Goal: Task Accomplishment & Management: Complete application form

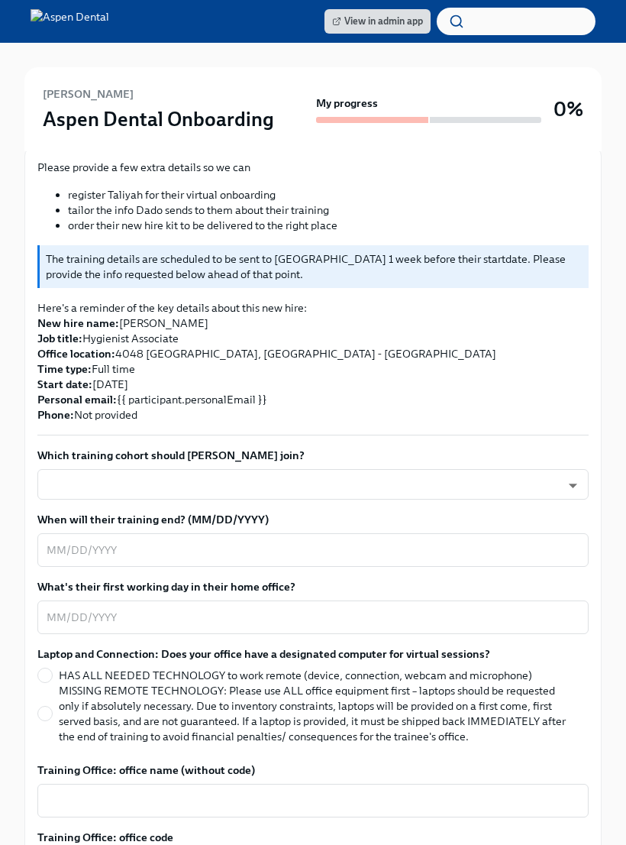
scroll to position [283, 0]
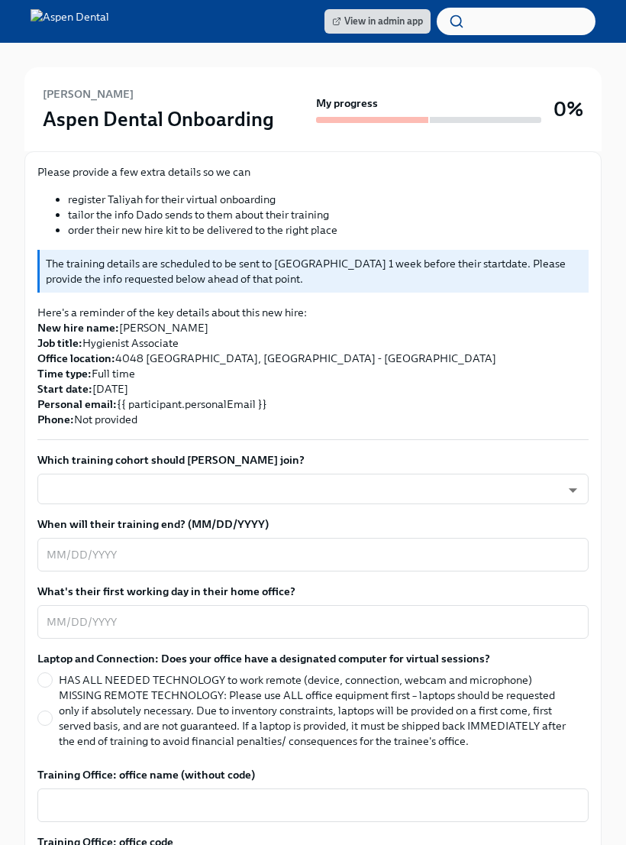
click at [367, 467] on body "View in admin app [PERSON_NAME] Aspen Dental Onboarding My progress 0% 1 Overdu…" at bounding box center [313, 841] width 626 height 2248
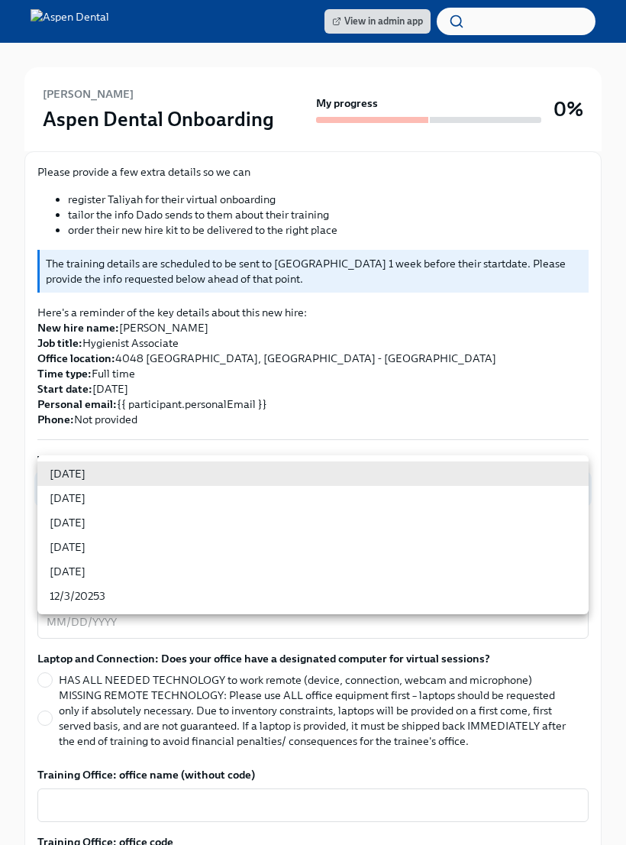
click at [117, 499] on li "[DATE]" at bounding box center [312, 498] width 551 height 24
type input "3nUBSyPo1"
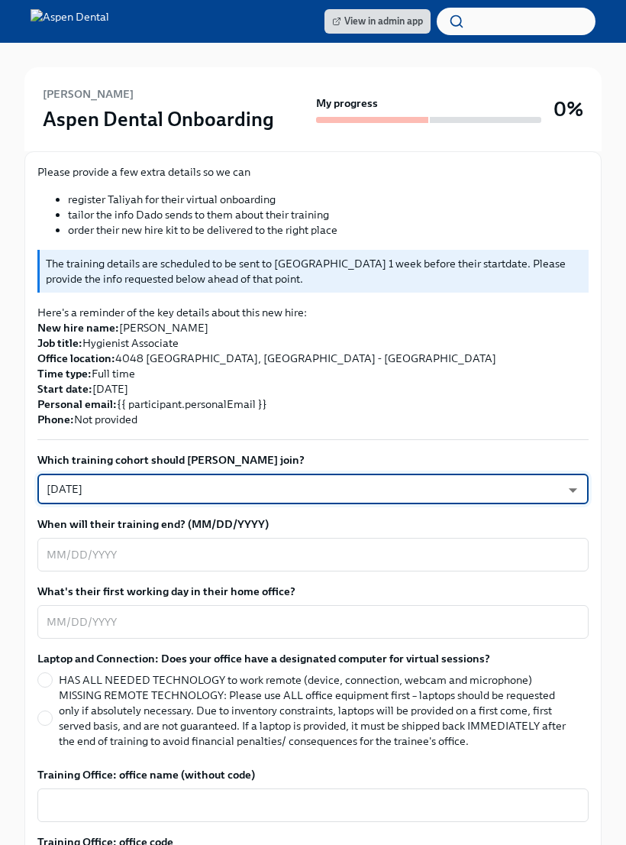
click at [242, 545] on textarea "When will their training end? (MM/DD/YYYY)" at bounding box center [313, 554] width 533 height 18
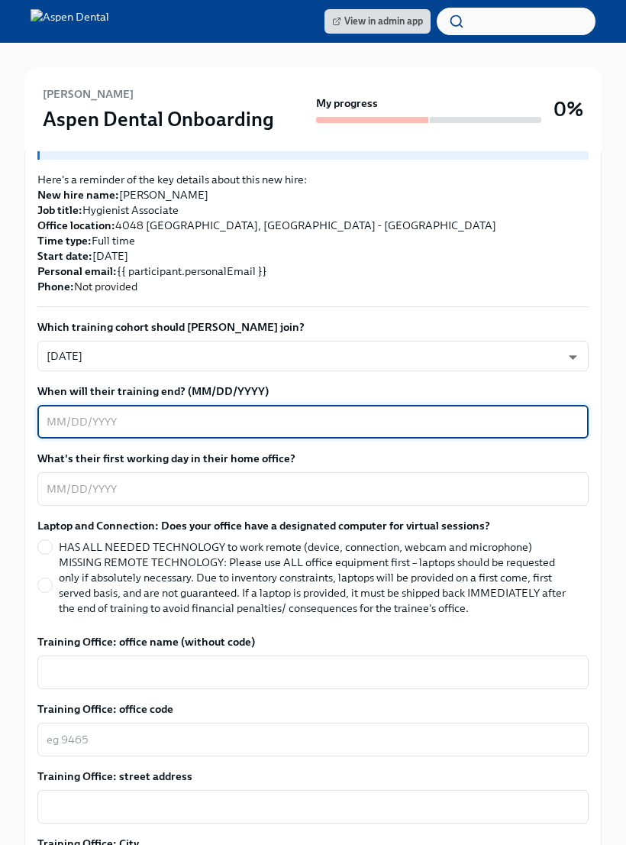
scroll to position [415, 0]
click at [50, 579] on input "MISSING REMOTE TECHNOLOGY: Please use ALL office equipment first – laptops shou…" at bounding box center [45, 586] width 14 height 14
radio input "true"
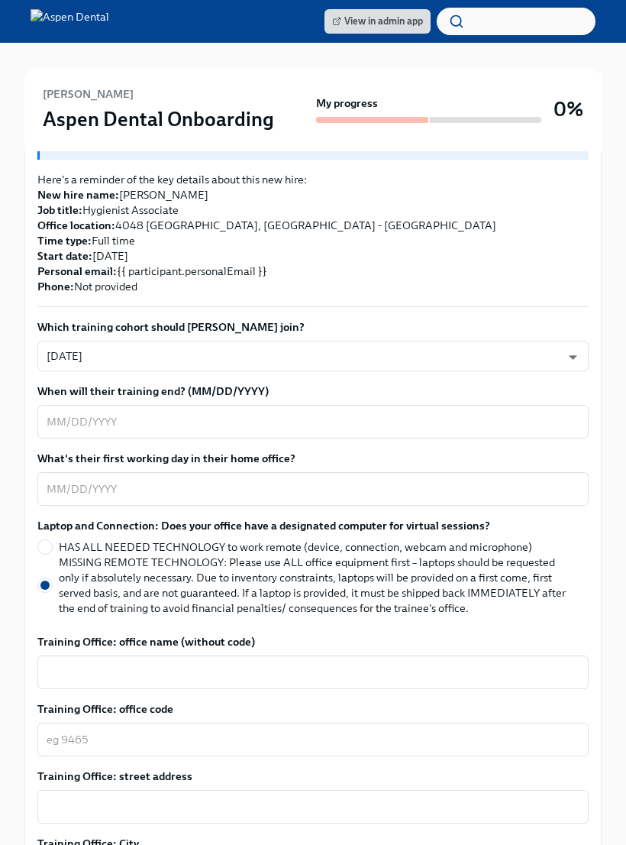
click at [335, 663] on textarea "Training Office: office name (without code)" at bounding box center [313, 672] width 533 height 18
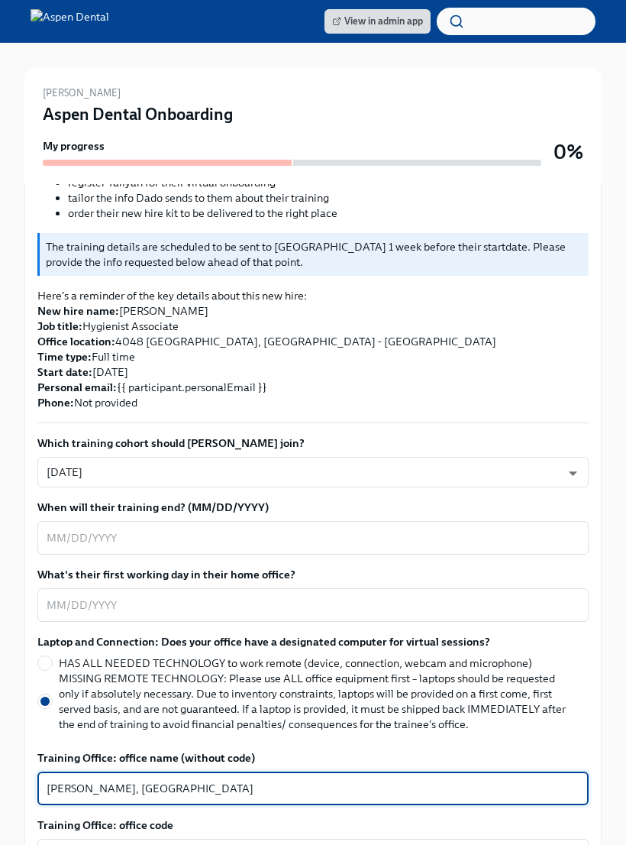
scroll to position [389, 0]
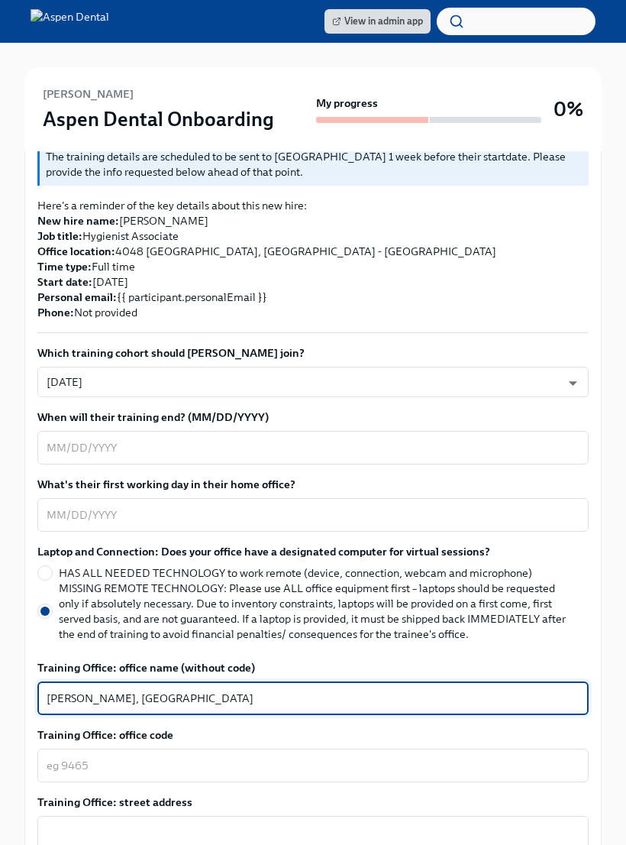
type textarea "[PERSON_NAME], [GEOGRAPHIC_DATA]"
click at [242, 438] on textarea "When will their training end? (MM/DD/YYYY)" at bounding box center [313, 447] width 533 height 18
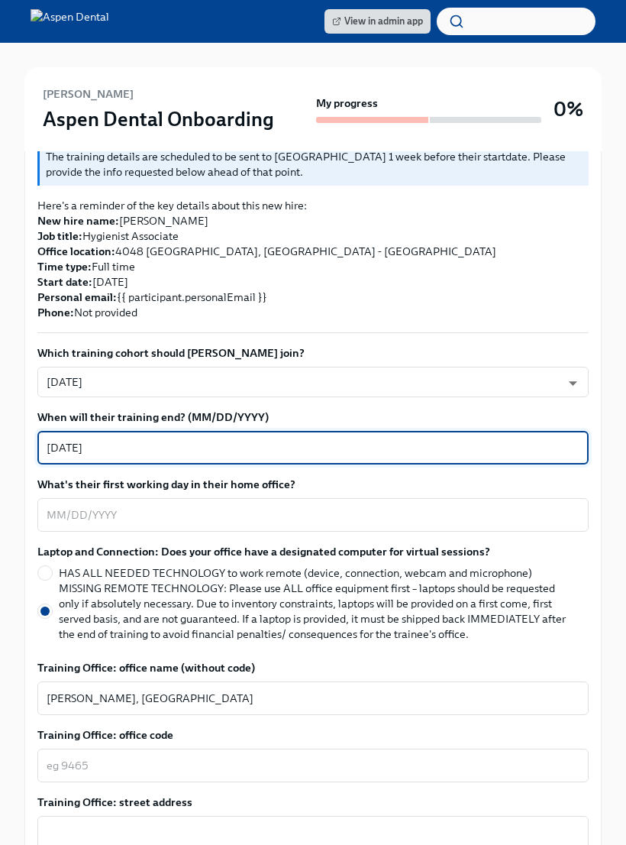
type textarea "[DATE]"
click at [276, 506] on textarea "What's their first working day in their home office?" at bounding box center [313, 515] width 533 height 18
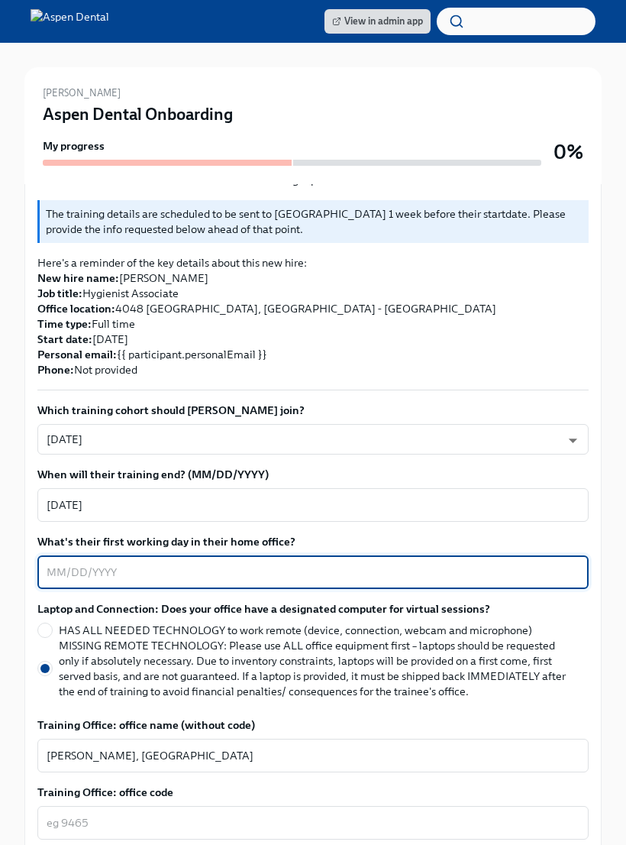
scroll to position [428, 0]
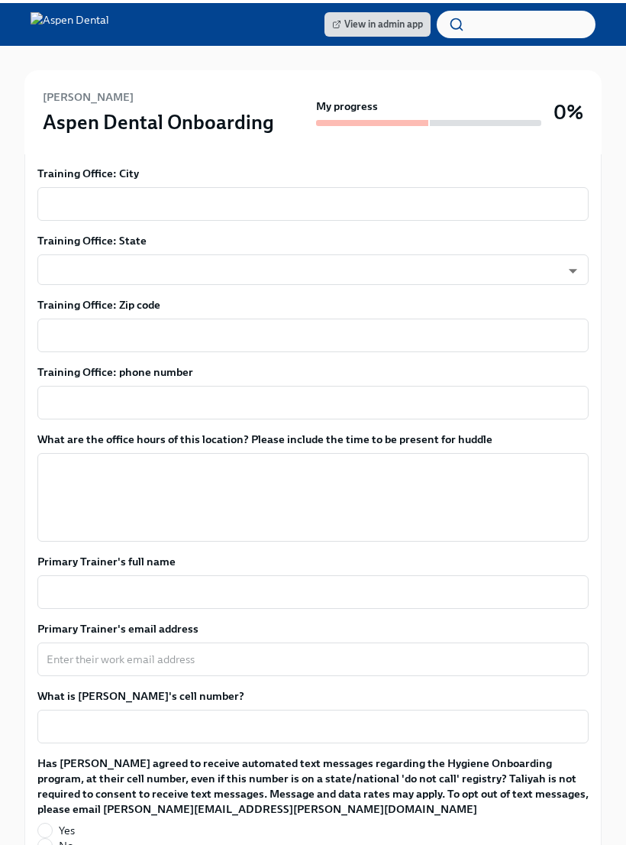
type textarea "10/96/2025"
click at [306, 584] on textarea "Primary Trainer's full name" at bounding box center [313, 589] width 533 height 18
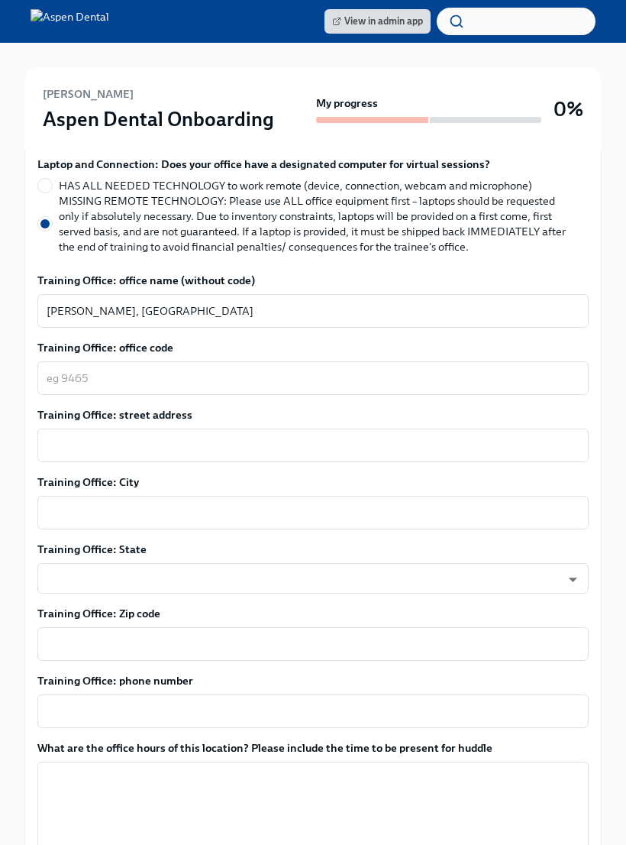
scroll to position [815, 0]
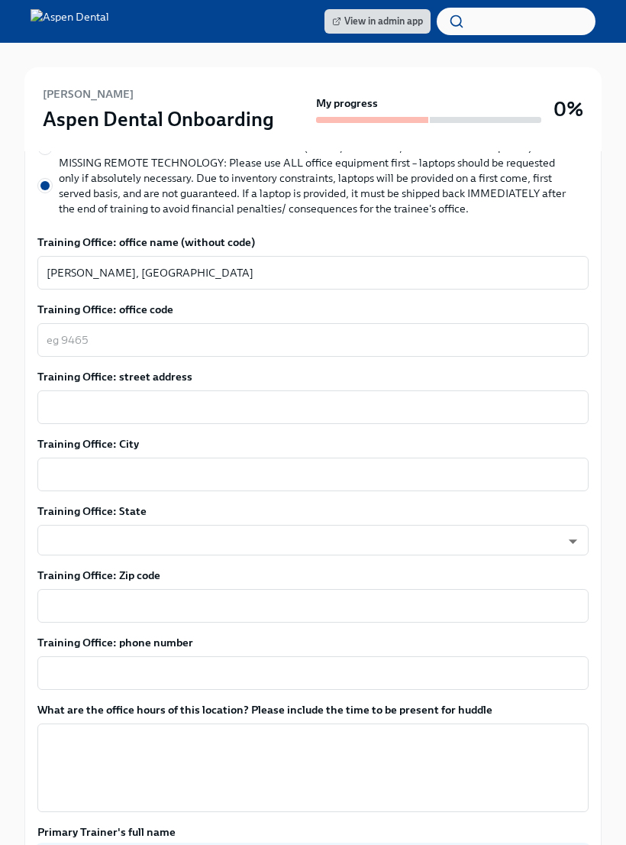
type textarea "[PERSON_NAME]"
click at [143, 331] on textarea "Training Office: office code" at bounding box center [313, 340] width 533 height 18
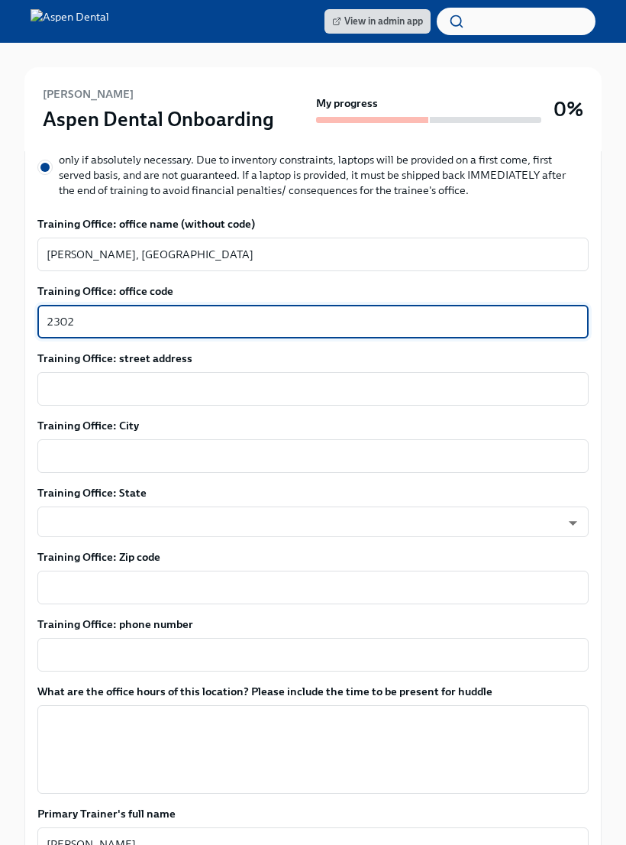
scroll to position [870, 0]
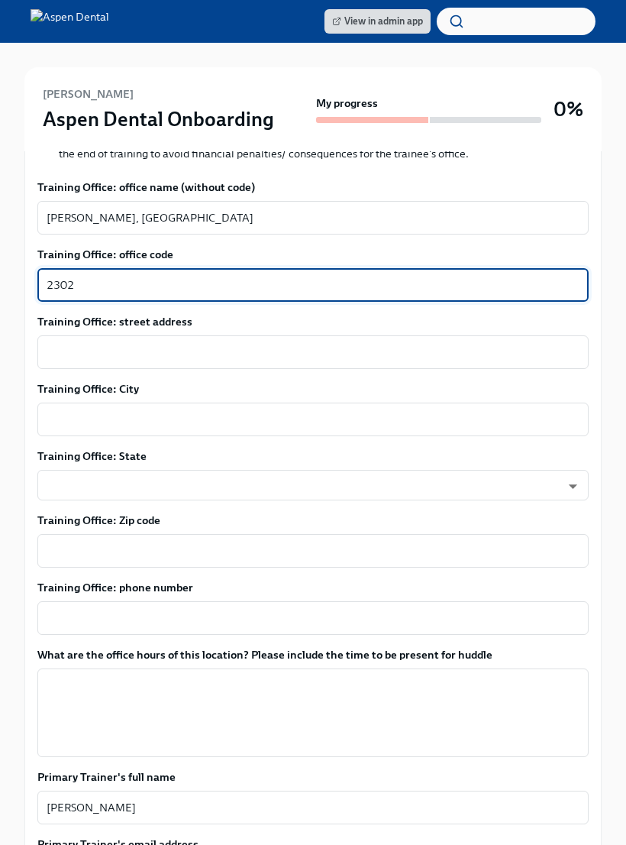
type textarea "2302"
click at [174, 343] on textarea "Training Office: street address" at bounding box center [313, 352] width 533 height 18
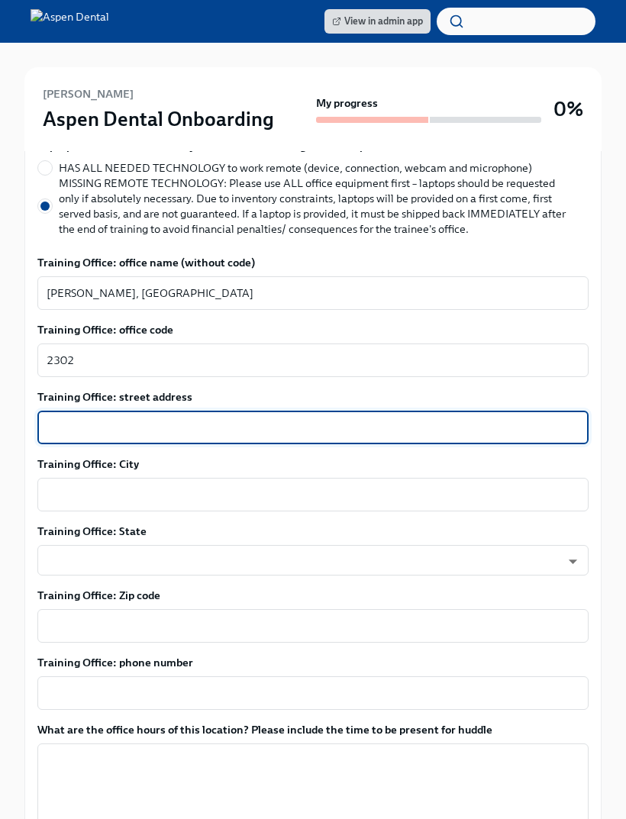
scroll to position [792, 0]
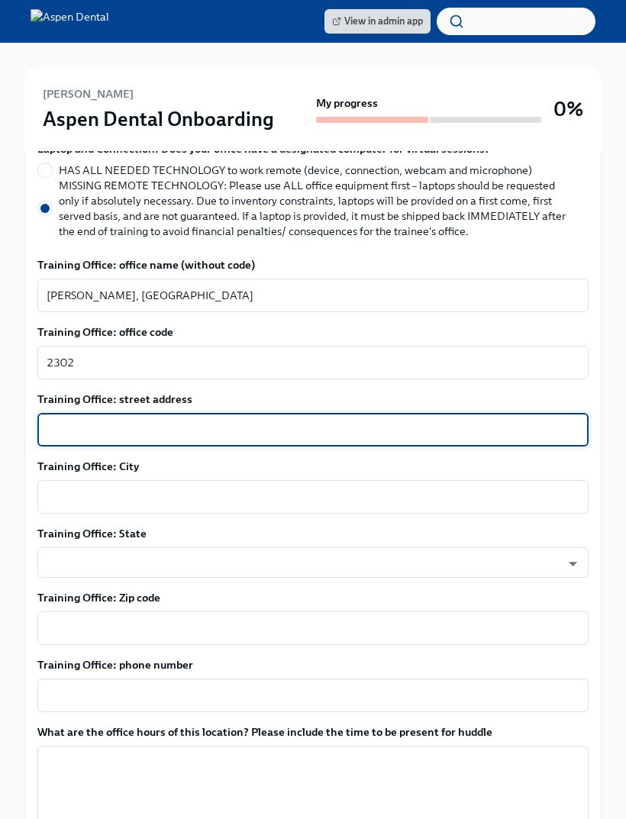
click at [250, 421] on textarea "Training Office: street address" at bounding box center [313, 430] width 533 height 18
click at [195, 422] on textarea "Training Office: street address" at bounding box center [313, 430] width 533 height 18
click at [96, 421] on textarea "Training Office: street address" at bounding box center [313, 430] width 533 height 18
click at [134, 421] on textarea "Training Office: street address" at bounding box center [313, 430] width 533 height 18
paste textarea "1430 GA-20"
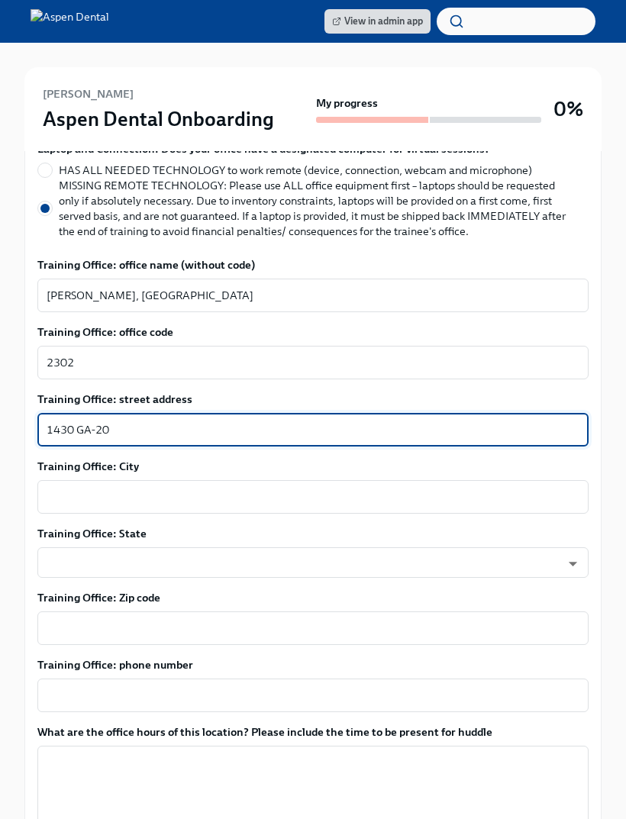
type textarea "1430 GA-20"
click at [325, 488] on textarea "Training Office: City" at bounding box center [313, 497] width 533 height 18
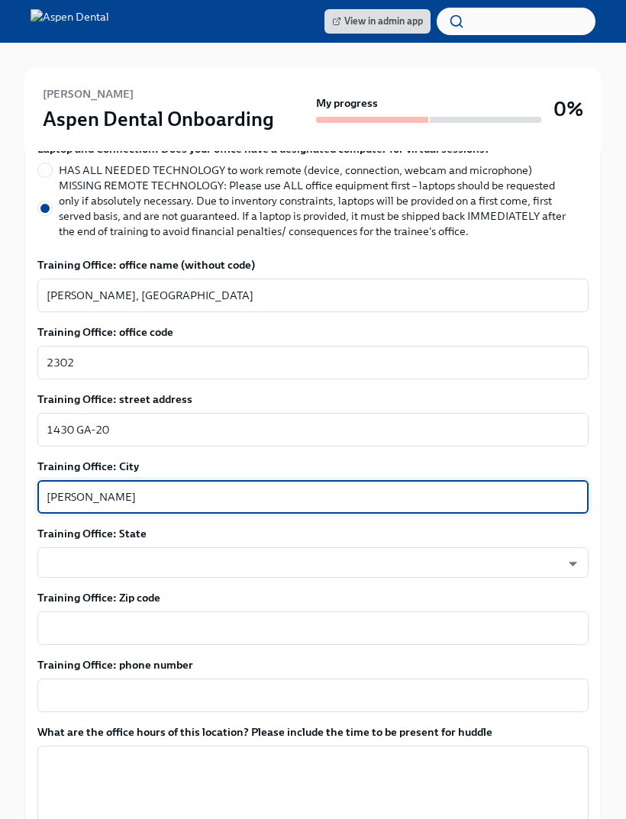
type textarea "[PERSON_NAME]"
click at [199, 556] on body "View in admin app [PERSON_NAME] Aspen Dental Onboarding My progress 0% 1 Overdu…" at bounding box center [313, 332] width 626 height 2248
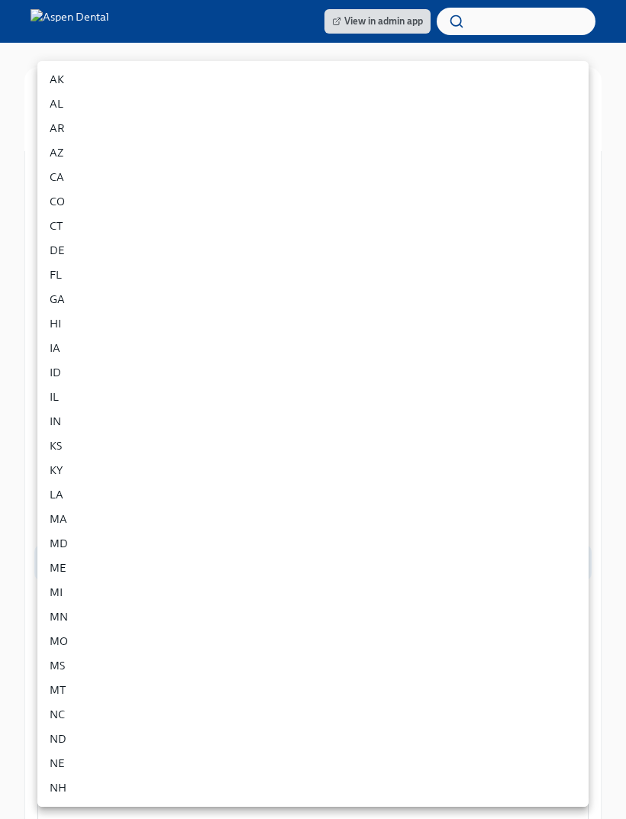
click at [66, 301] on li "GA" at bounding box center [312, 299] width 551 height 24
type input "f_iRdeJEm"
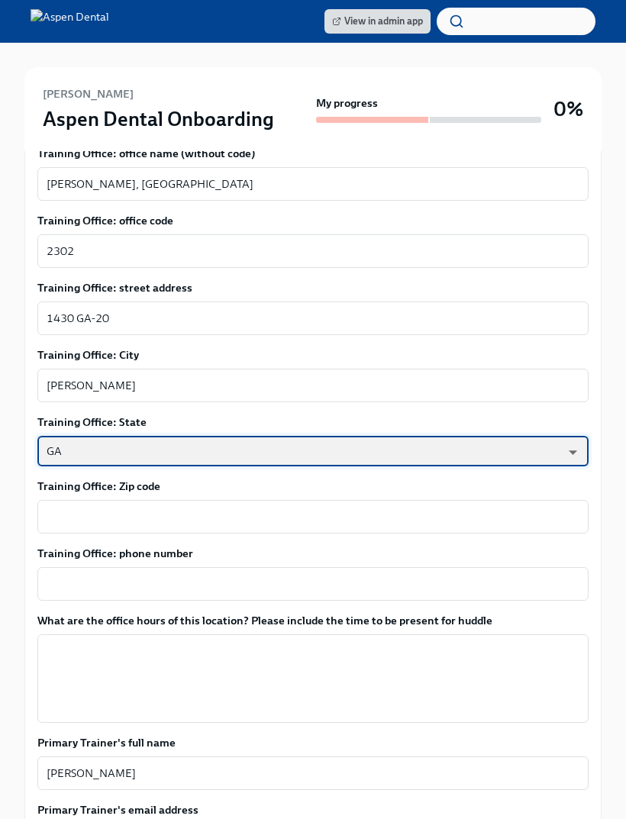
scroll to position [905, 0]
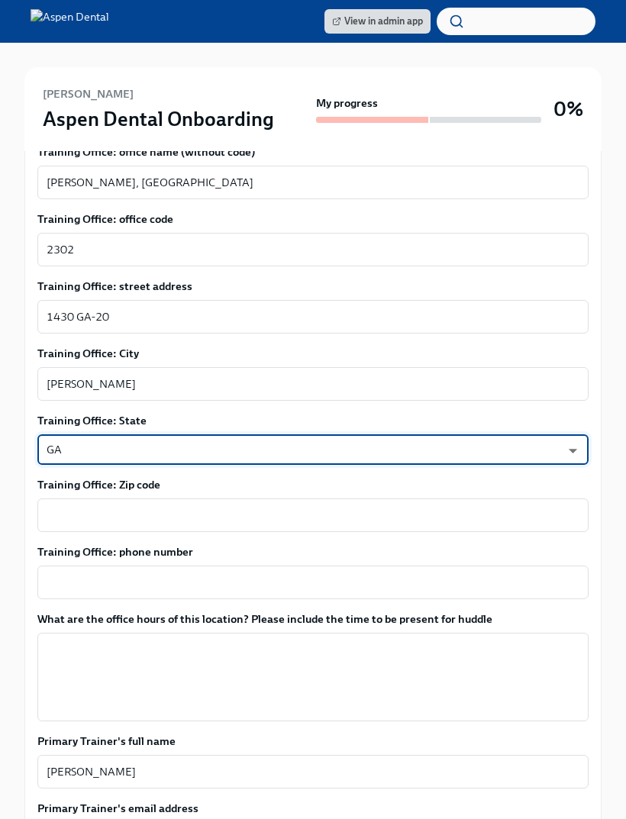
click at [176, 506] on textarea "Training Office: Zip code" at bounding box center [313, 515] width 533 height 18
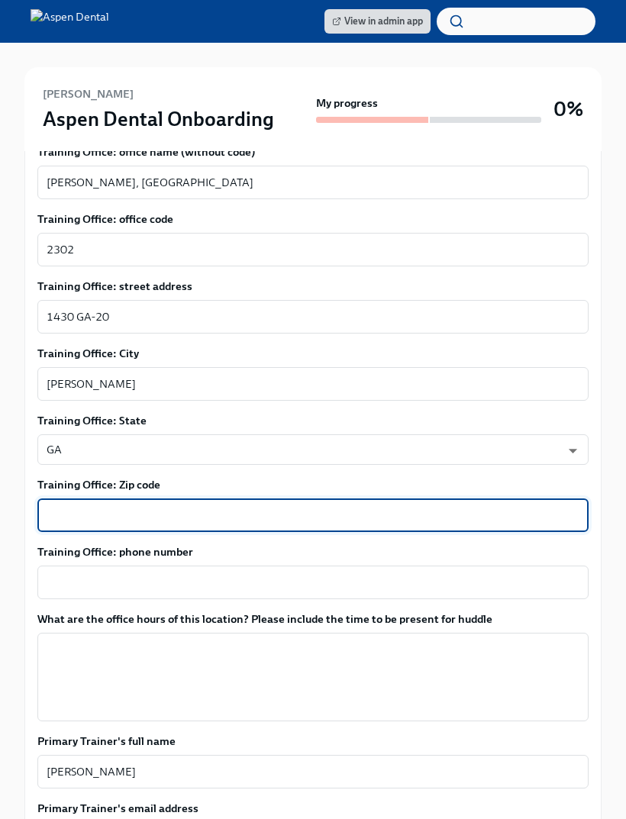
click at [148, 506] on textarea "Training Office: Zip code" at bounding box center [313, 515] width 533 height 18
paste textarea "30253"
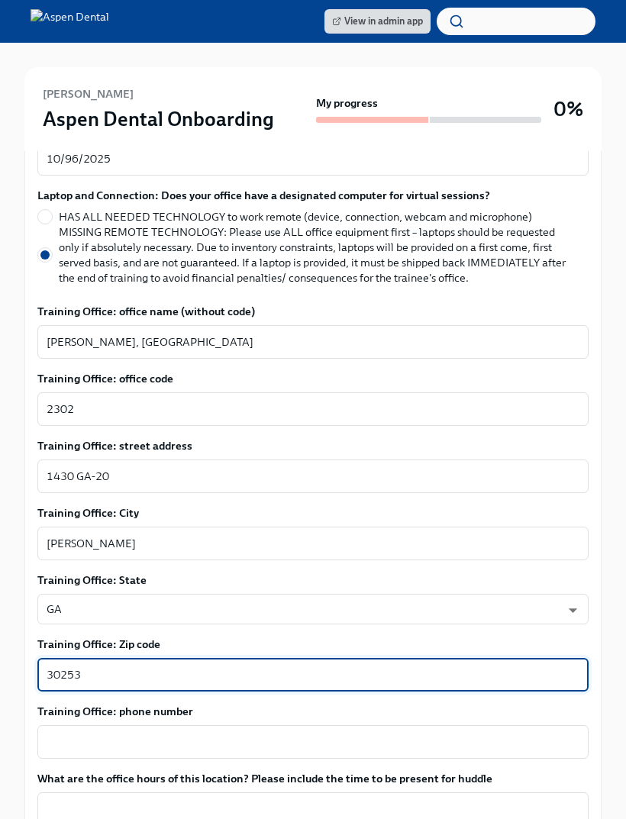
scroll to position [741, 0]
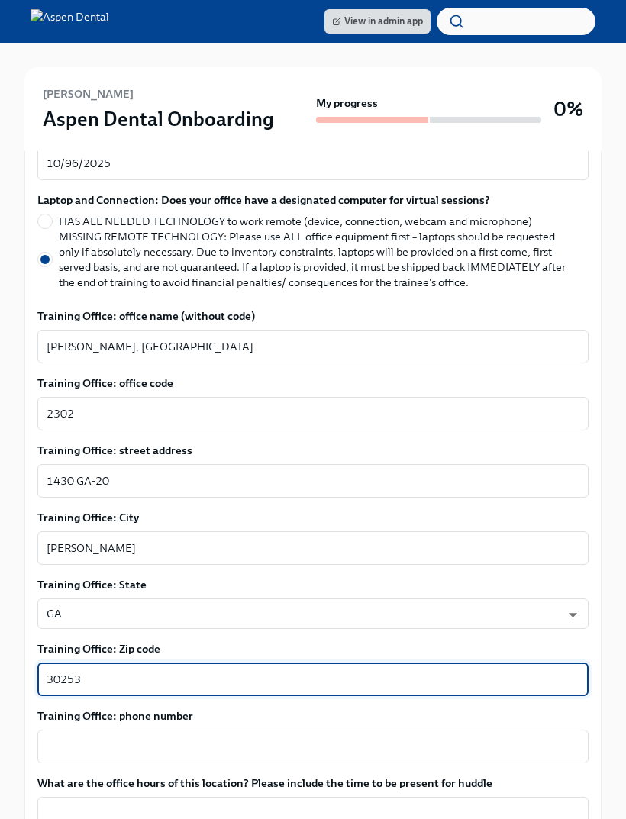
type textarea "30253"
click at [165, 738] on textarea "Training Office: phone number" at bounding box center [313, 747] width 533 height 18
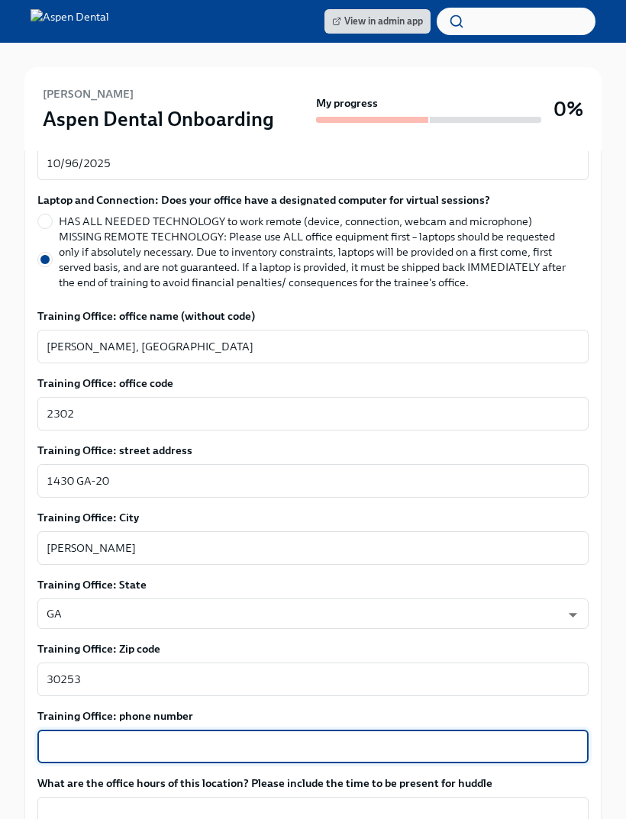
click at [180, 738] on textarea "Training Office: phone number" at bounding box center [313, 747] width 533 height 18
paste textarea "[PHONE_NUMBER]"
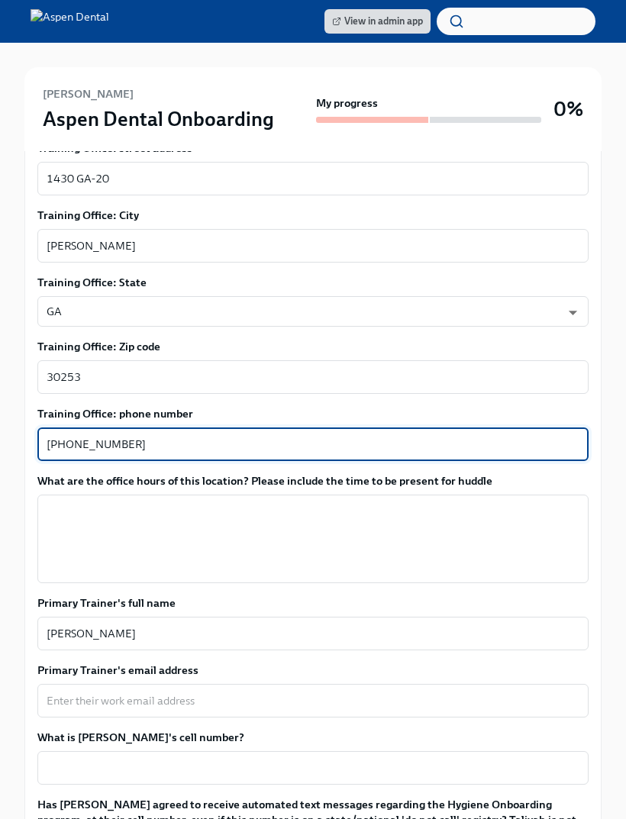
scroll to position [1035, 0]
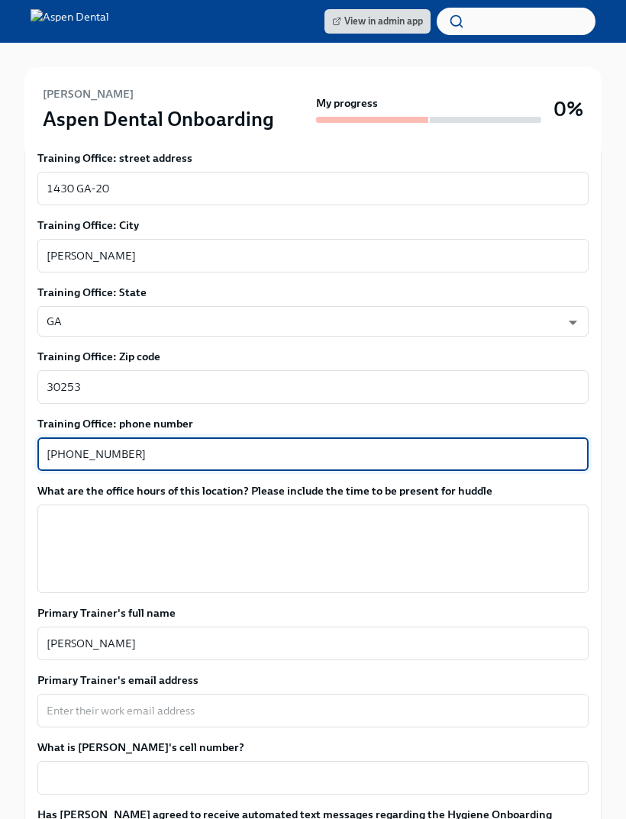
type textarea "[PHONE_NUMBER]"
click at [296, 525] on textarea "What are the office hours of this location? Please include the time to be prese…" at bounding box center [313, 549] width 533 height 73
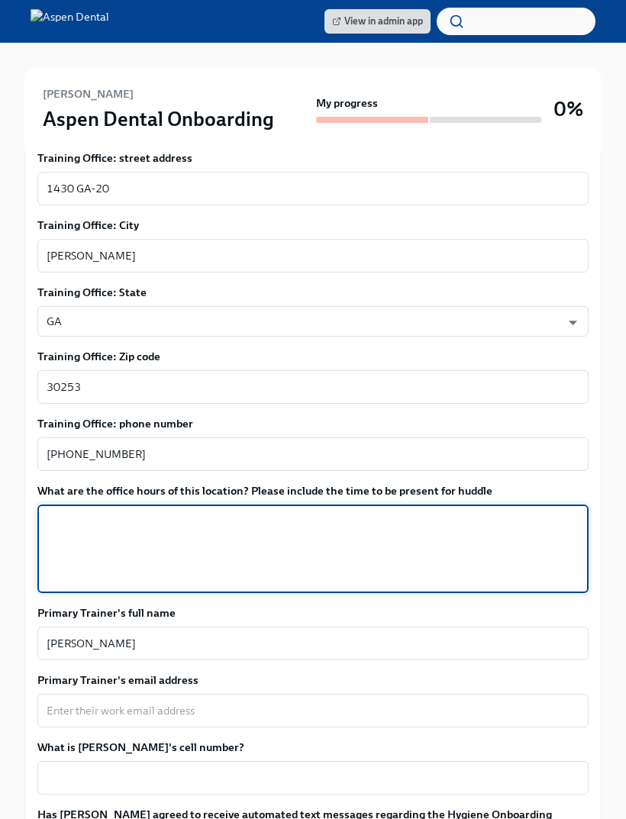
click at [231, 526] on textarea "What are the office hours of this location? Please include the time to be prese…" at bounding box center [313, 548] width 533 height 73
paste textarea "[DATE] 8 AM–6 PM [DATE] 8 AM–5:30 PM [DATE] 8 AM–5:30 PM"
click at [111, 512] on textarea "[DATE] 8 AM–6 PM [DATE] 8 AM–5:30 PM [DATE] 8 AM–5:30 PM" at bounding box center [313, 548] width 533 height 73
click at [108, 526] on textarea "[DATE] 7:45AM–6 PM [DATE] 8 AM–5:30 PM [DATE] 8 AM–5:30 PM" at bounding box center [313, 548] width 533 height 73
click at [127, 542] on textarea "[DATE] 7:45AM–6 PM [DATE] 7:45AM–5:30 PM [DATE] 8 AM–5:30 PM" at bounding box center [313, 548] width 533 height 73
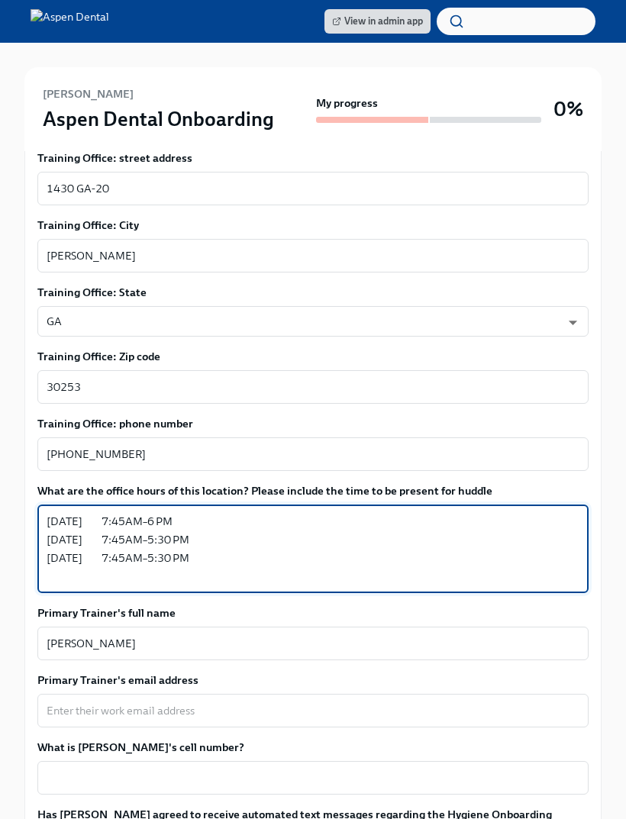
click at [117, 543] on textarea "[DATE] 7:45AM–6 PM [DATE] 7:45AM–5:30 PM [DATE] 7:45AM–5:30 PM" at bounding box center [313, 548] width 533 height 73
click at [103, 512] on textarea "[DATE] 7:45AM–6 PM [DATE] 7:45AM–5:30 PM [DATE] 7:45AM–5:30 PM" at bounding box center [313, 548] width 533 height 73
click at [107, 519] on textarea "[DATE] 7:45AM–6 PM [DATE] 7:45AM–5:30 PM [DATE] 7:45AM–5:30 PM" at bounding box center [313, 548] width 533 height 73
click at [218, 546] on textarea "[DATE] 7:45AM–6 PM [DATE] 7:45AM–5:30 PM [DATE] 7:45AM–5:30 PM" at bounding box center [313, 548] width 533 height 73
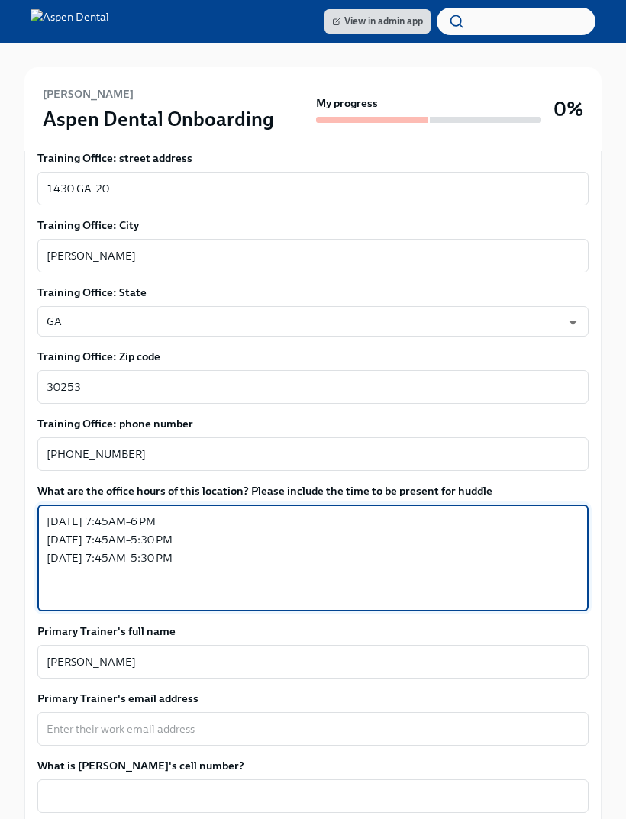
click at [113, 564] on textarea "[DATE] 7:45AM–6 PM [DATE] 7:45AM–5:30 PM [DATE] 7:45AM–5:30 PM" at bounding box center [313, 558] width 533 height 92
click at [99, 561] on textarea "[DATE] 7:45AM–6 PM [DATE] 7:45AM–5:30 PM [DATE] 7:45AM–5:30 PM" at bounding box center [313, 558] width 533 height 92
paste textarea "[DATE] 8 AM–5:30 PM [DATE] 7:30 AM–1 PM"
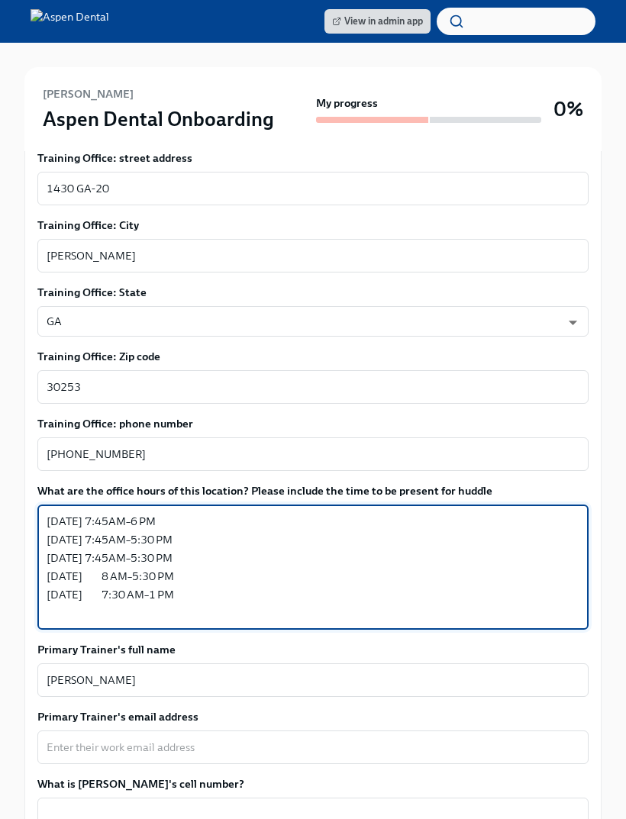
click at [107, 558] on textarea "[DATE] 7:45AM–6 PM [DATE] 7:45AM–5:30 PM [DATE] 7:45AM–5:30 PM [DATE] 8 AM–5:30…" at bounding box center [313, 567] width 533 height 110
click at [103, 585] on textarea "[DATE] 7:45AM–6 PM [DATE] 7:45AM–5:30 PM [DATE] 7:45AM–5:30 PM [DATE] 7:45AM–5:…" at bounding box center [313, 567] width 533 height 110
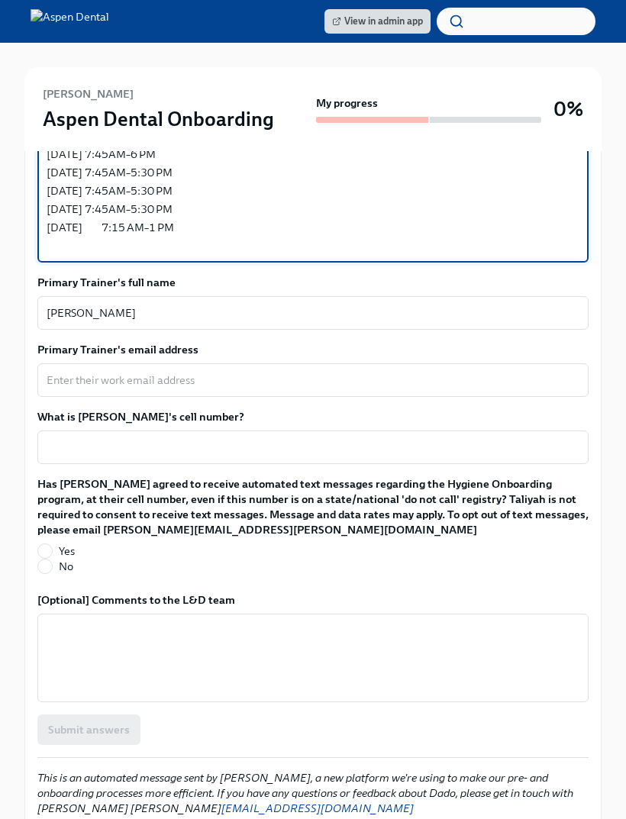
scroll to position [1401, 0]
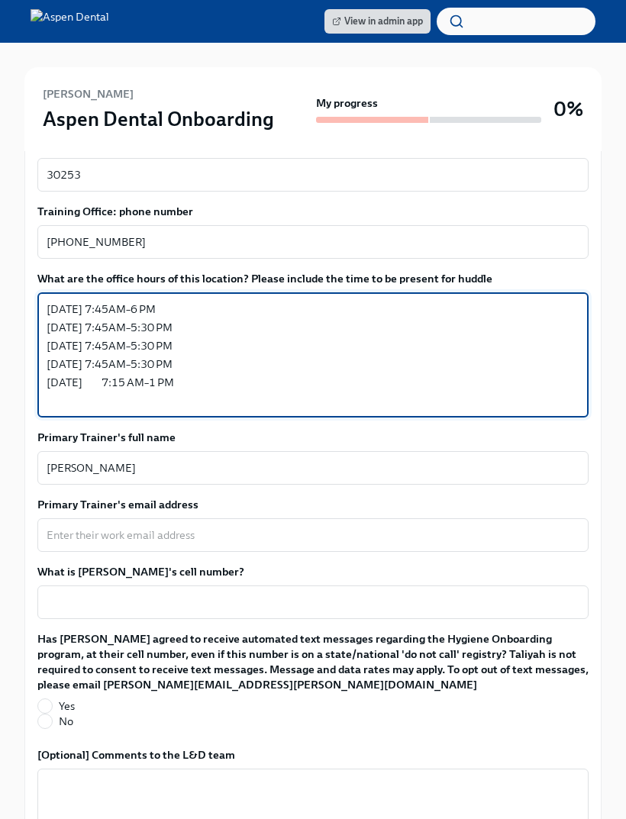
type textarea "[DATE] 7:45AM–6 PM [DATE] 7:45AM–5:30 PM [DATE] 7:45AM–5:30 PM [DATE] 7:45AM–5:…"
click at [46, 700] on input "Yes" at bounding box center [45, 707] width 14 height 14
radio input "true"
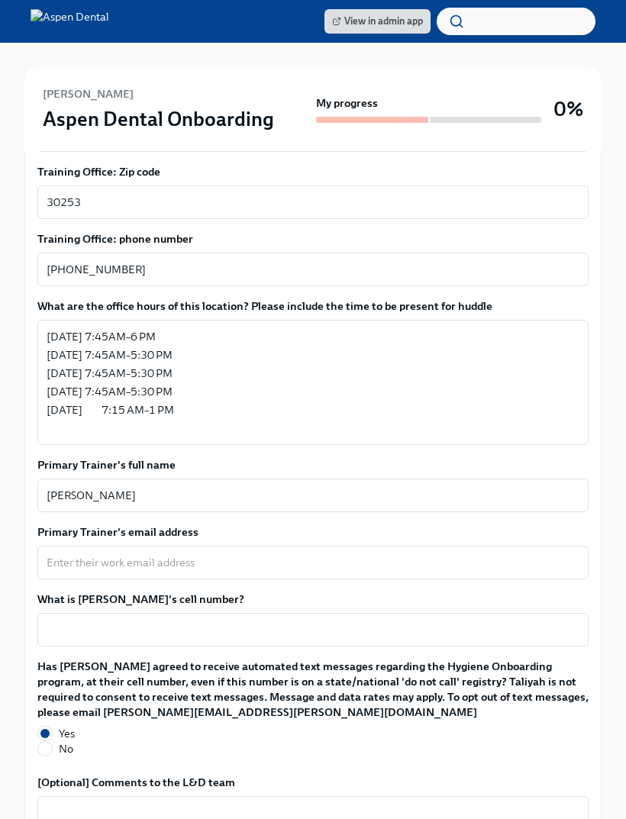
scroll to position [1450, 0]
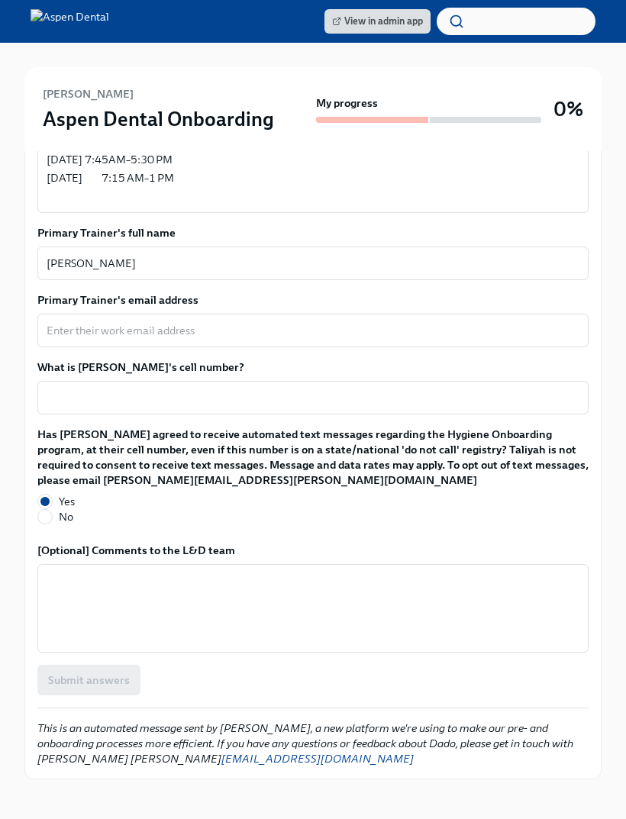
click at [282, 322] on textarea "Primary Trainer's email address" at bounding box center [313, 331] width 533 height 18
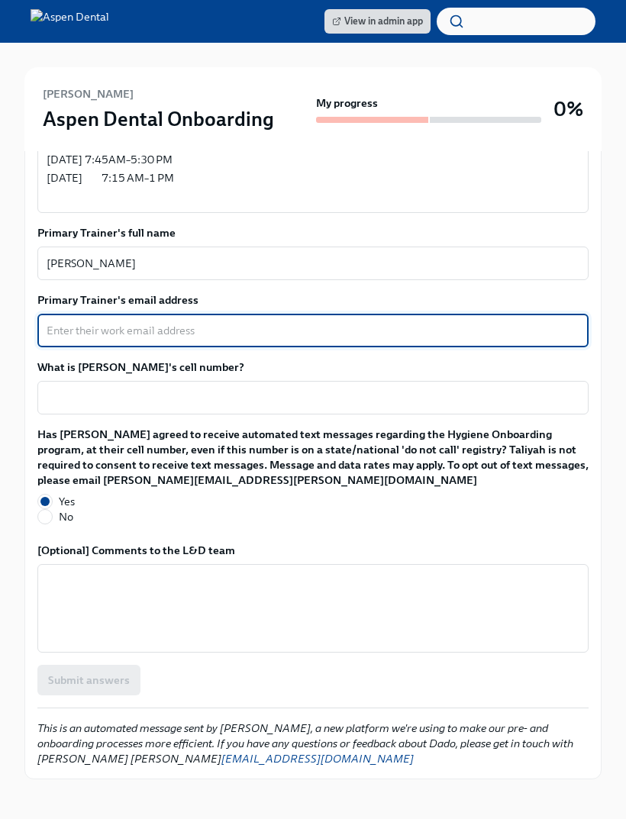
click at [238, 322] on textarea "Primary Trainer's email address" at bounding box center [313, 331] width 533 height 18
paste textarea "[EMAIL_ADDRESS][DOMAIN_NAME]"
type textarea "[EMAIL_ADDRESS][DOMAIN_NAME]"
click at [246, 391] on textarea "What is [PERSON_NAME]'s cell number?" at bounding box center [313, 398] width 533 height 18
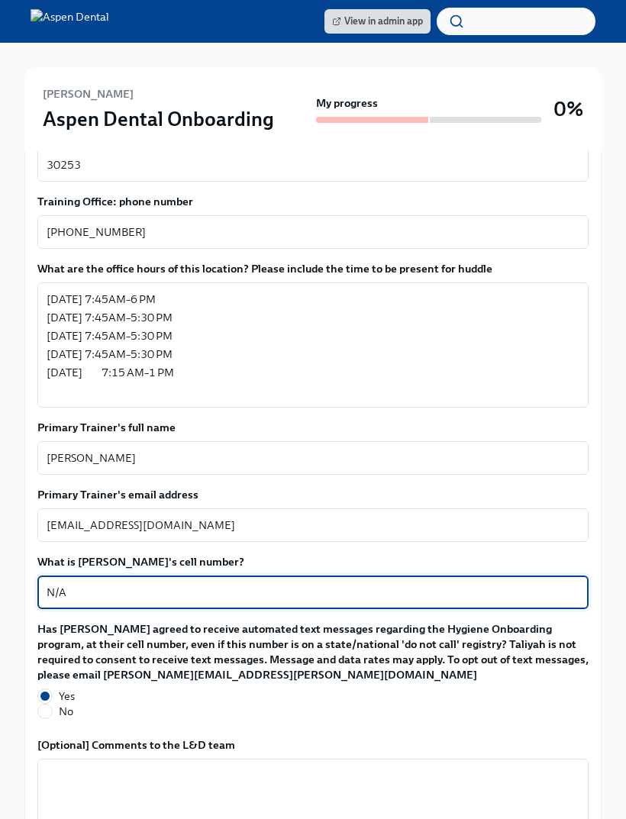
scroll to position [1401, 0]
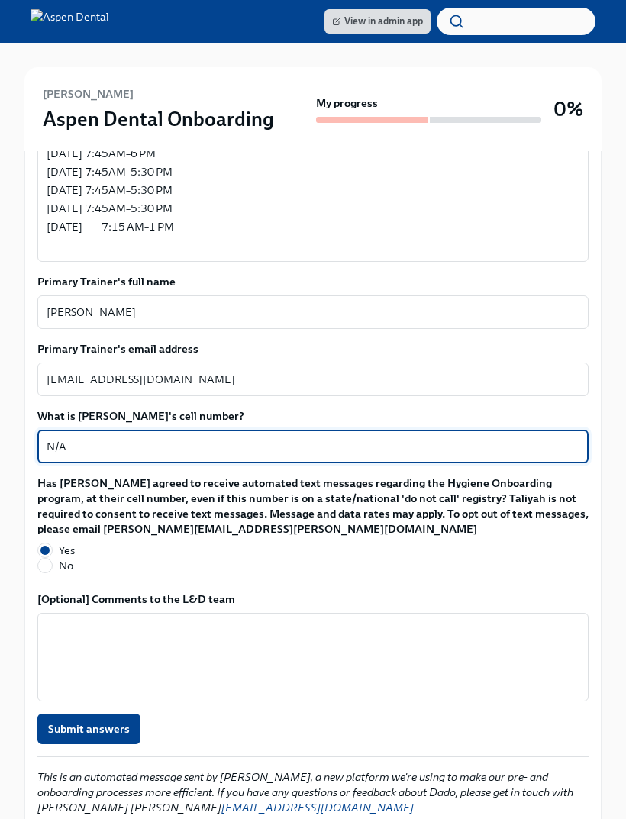
type textarea "N/A"
click at [102, 722] on span "Submit answers" at bounding box center [89, 729] width 82 height 15
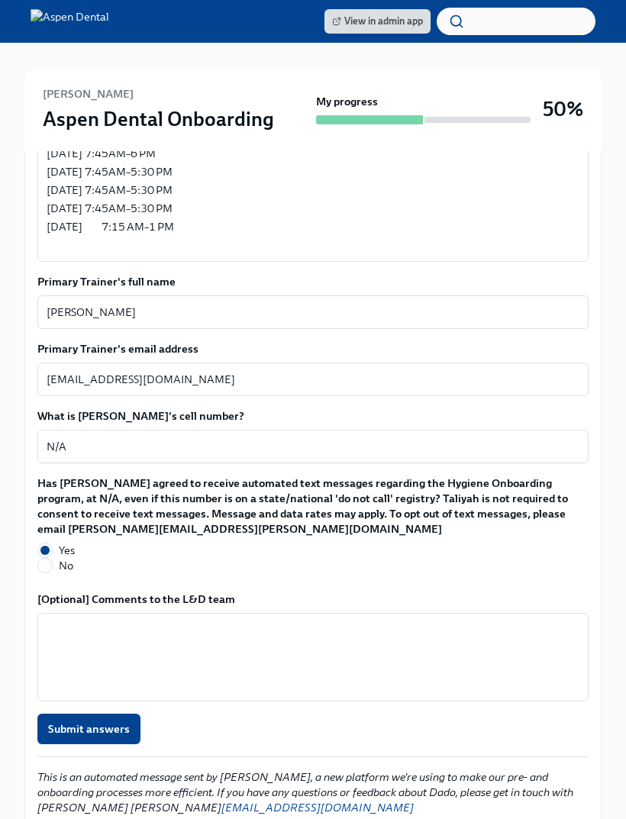
type textarea "[EMAIL_ADDRESS][DOMAIN_NAME]"
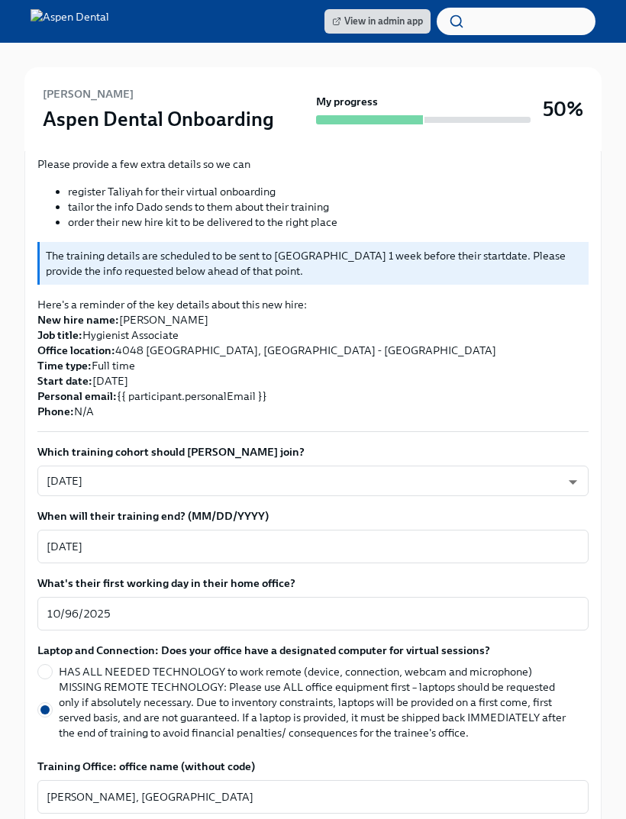
scroll to position [0, 0]
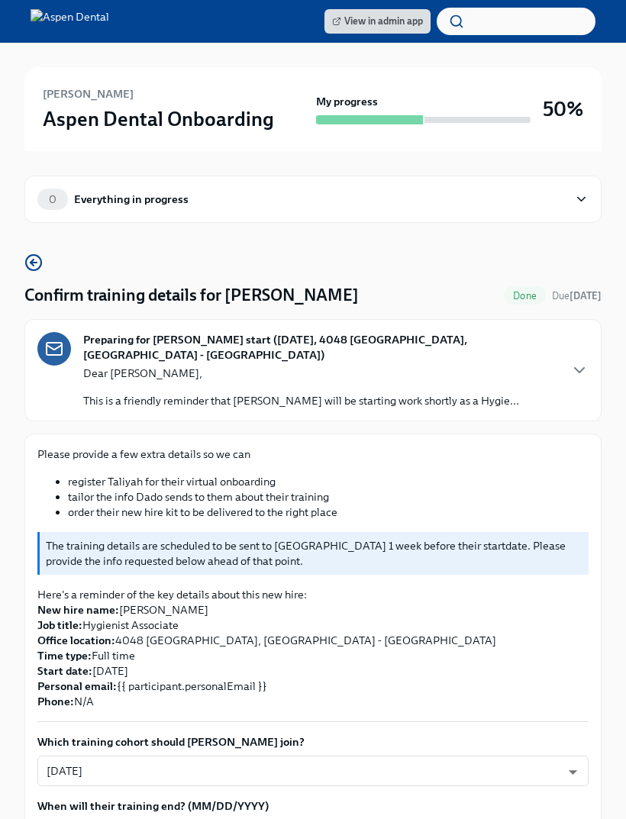
click at [309, 114] on div "[PERSON_NAME] Aspen Dental Onboarding" at bounding box center [176, 109] width 267 height 47
click at [135, 110] on h3 "Aspen Dental Onboarding" at bounding box center [158, 118] width 231 height 27
click at [66, 33] on img at bounding box center [70, 21] width 79 height 24
